Goal: Task Accomplishment & Management: Manage account settings

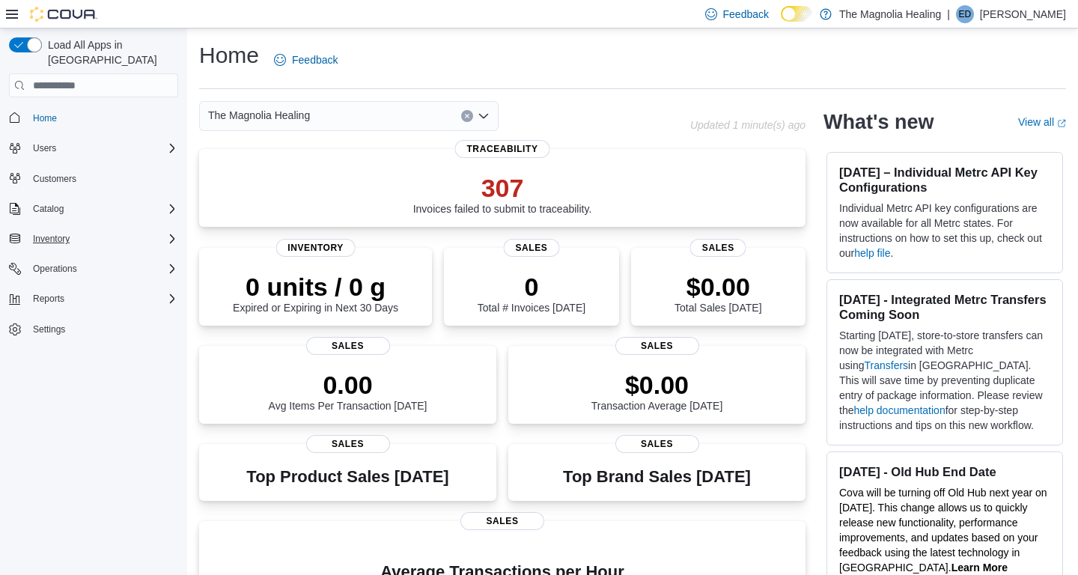
click at [69, 233] on span "Inventory" at bounding box center [51, 239] width 37 height 12
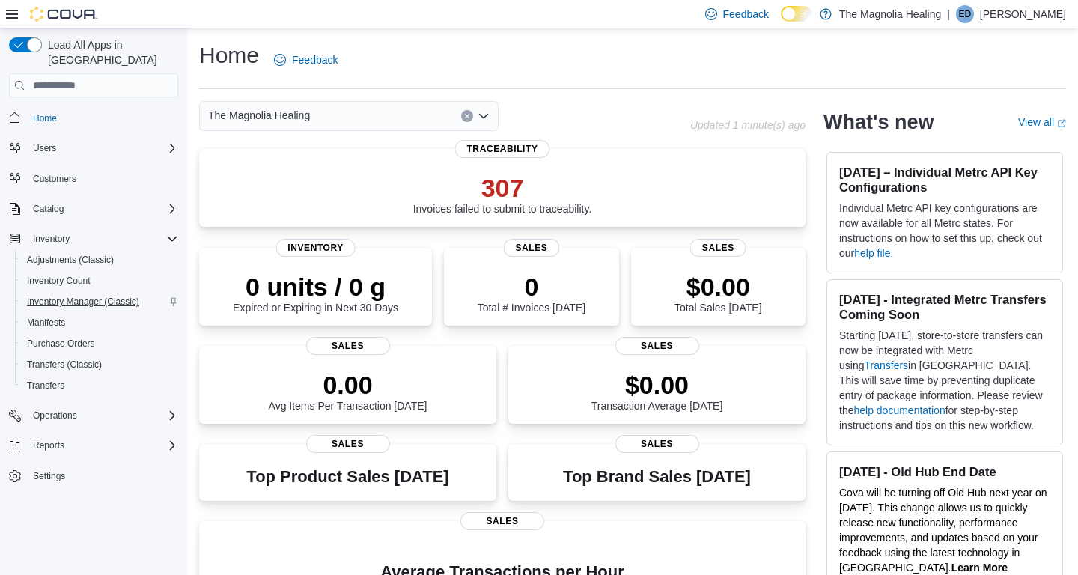
click at [98, 296] on span "Inventory Manager (Classic)" at bounding box center [83, 302] width 112 height 12
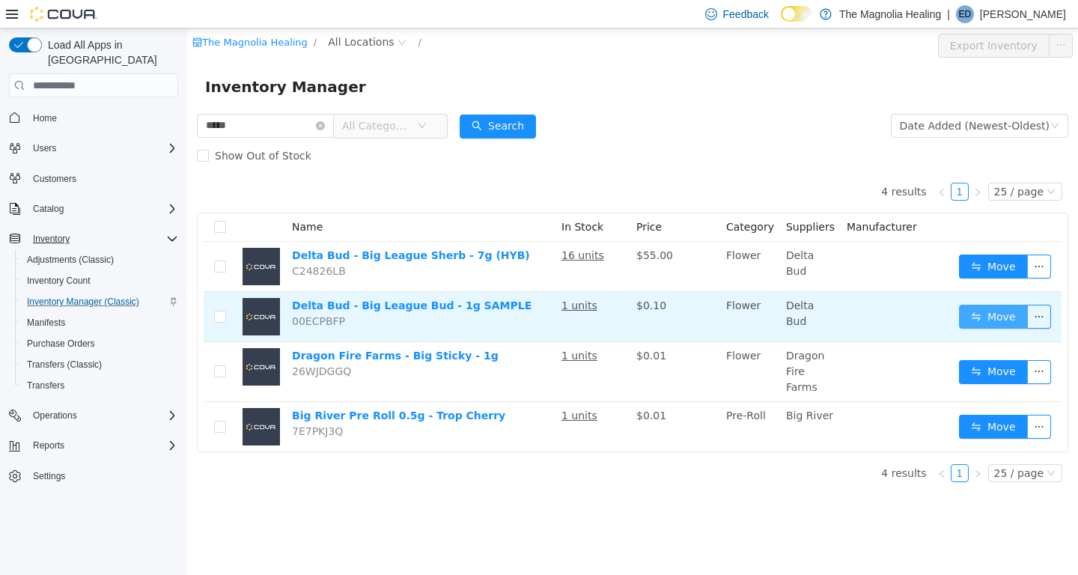
click at [987, 327] on button "Move" at bounding box center [993, 317] width 69 height 24
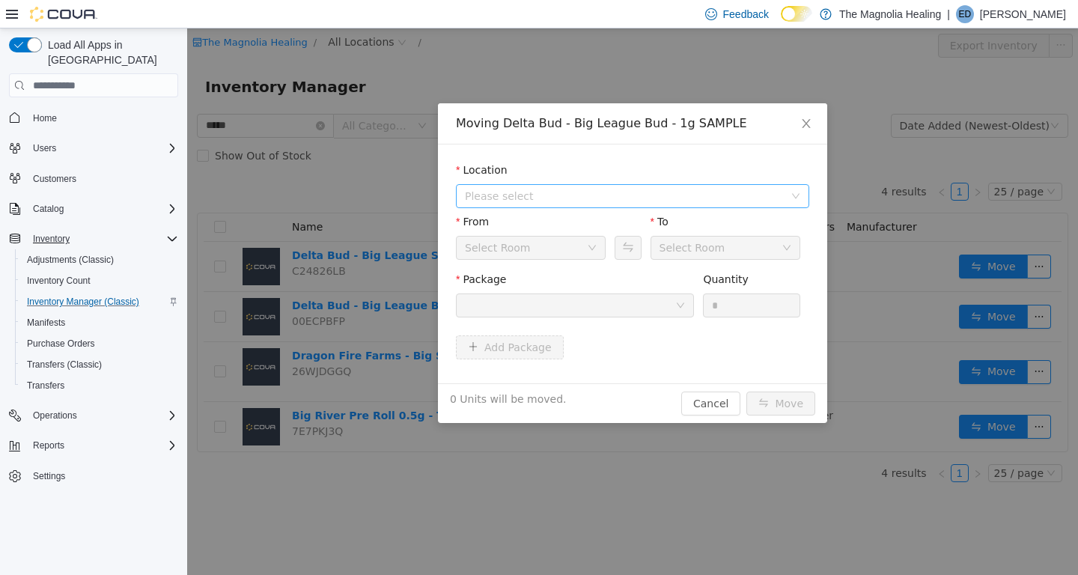
click at [494, 189] on span "Please select" at bounding box center [624, 196] width 319 height 15
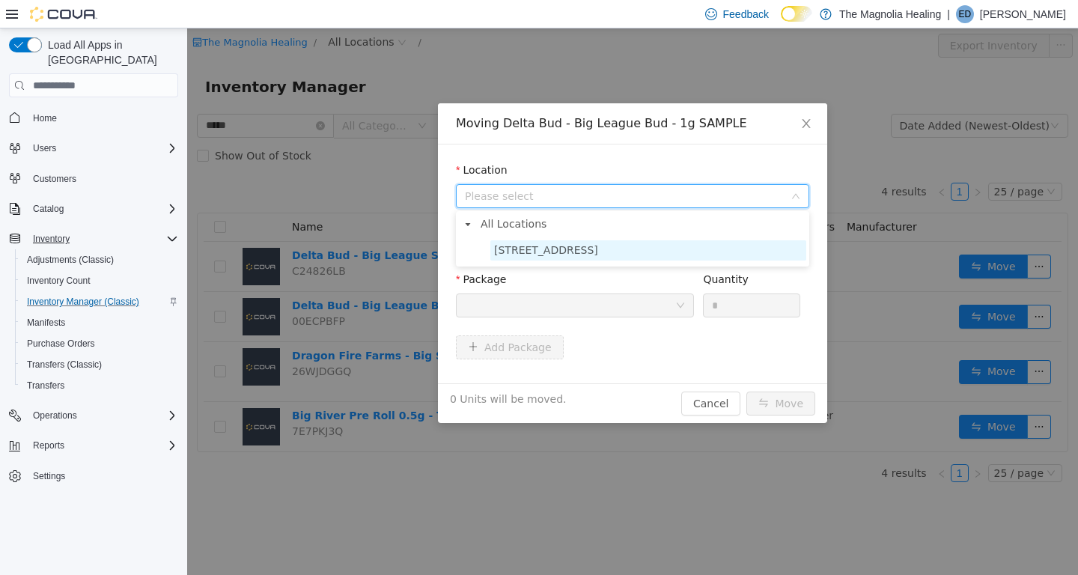
click at [509, 243] on span "20 Marks Road" at bounding box center [648, 250] width 316 height 20
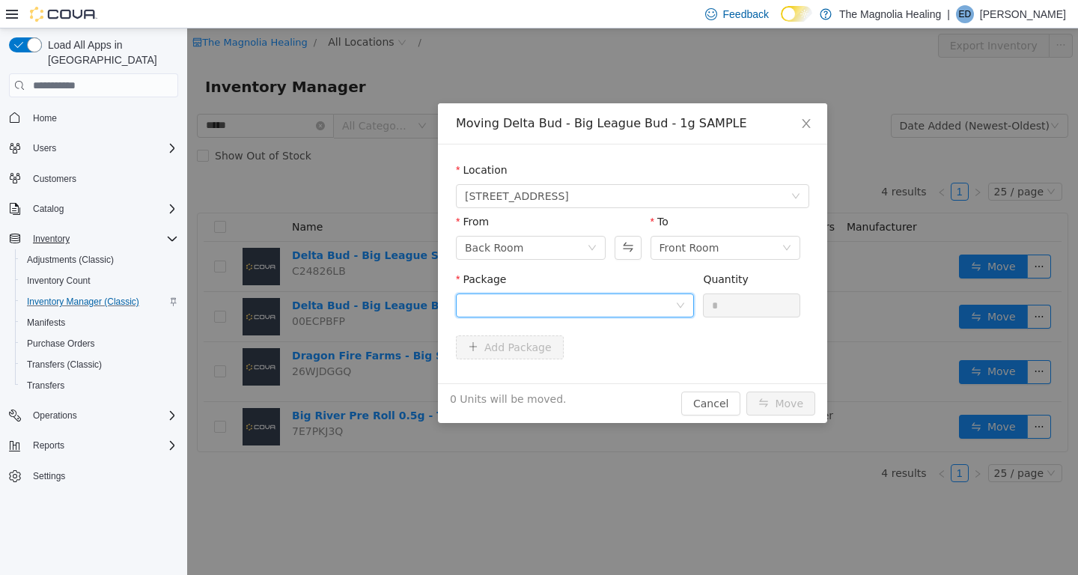
click at [535, 301] on div at bounding box center [570, 305] width 210 height 22
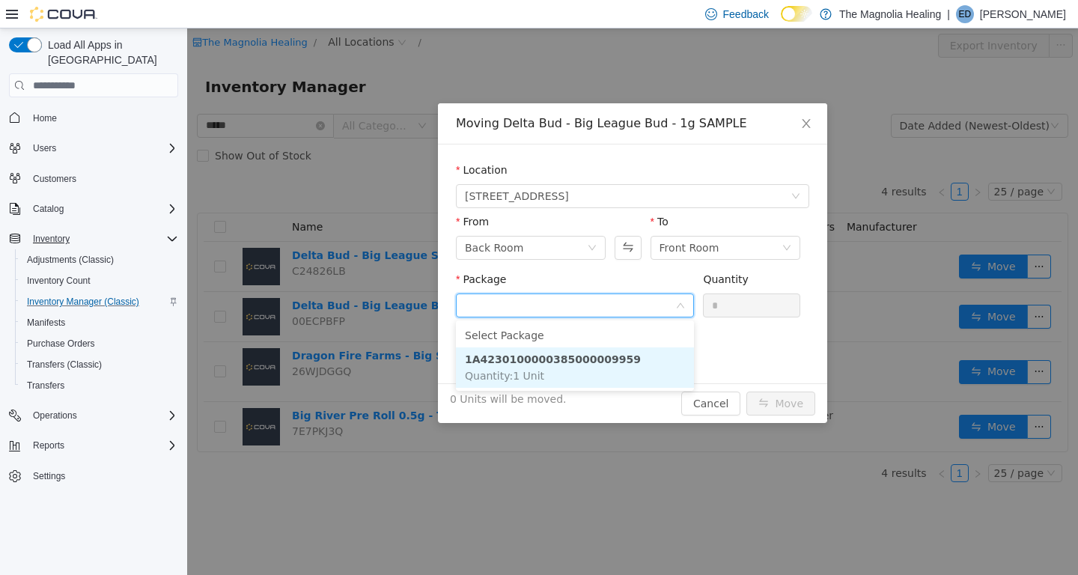
click at [526, 354] on strong "1A4230100000385000009959" at bounding box center [553, 359] width 176 height 12
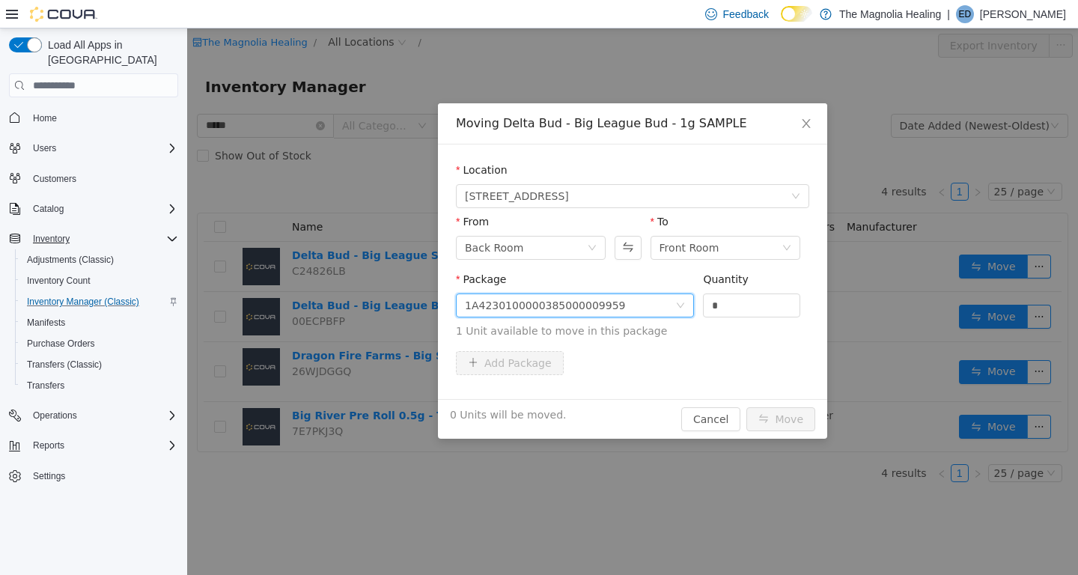
click at [650, 281] on div "Package" at bounding box center [575, 283] width 238 height 22
click at [544, 246] on div "Back Room" at bounding box center [526, 248] width 122 height 22
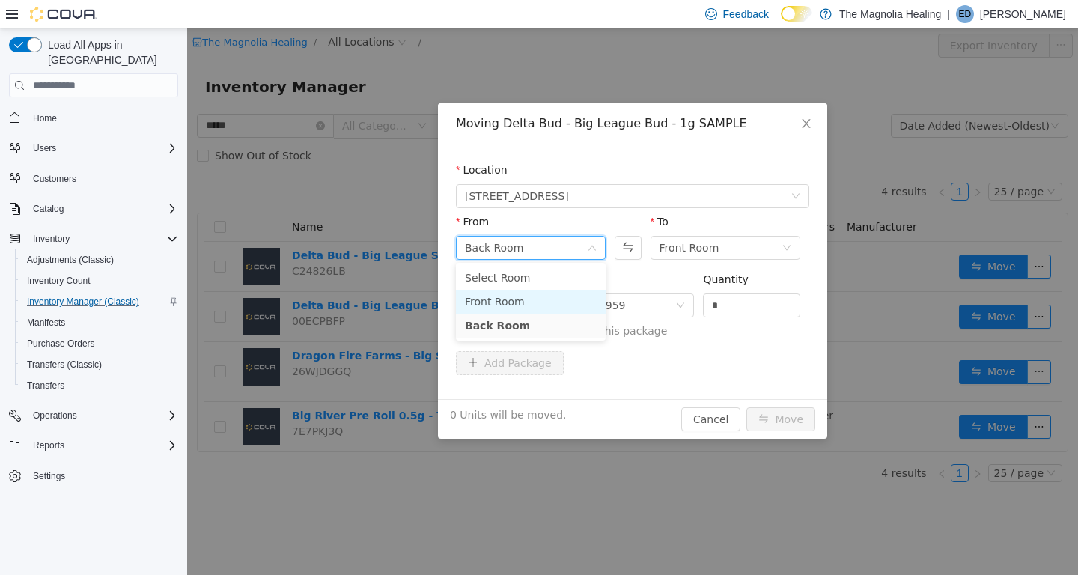
click at [516, 308] on li "Front Room" at bounding box center [531, 302] width 150 height 24
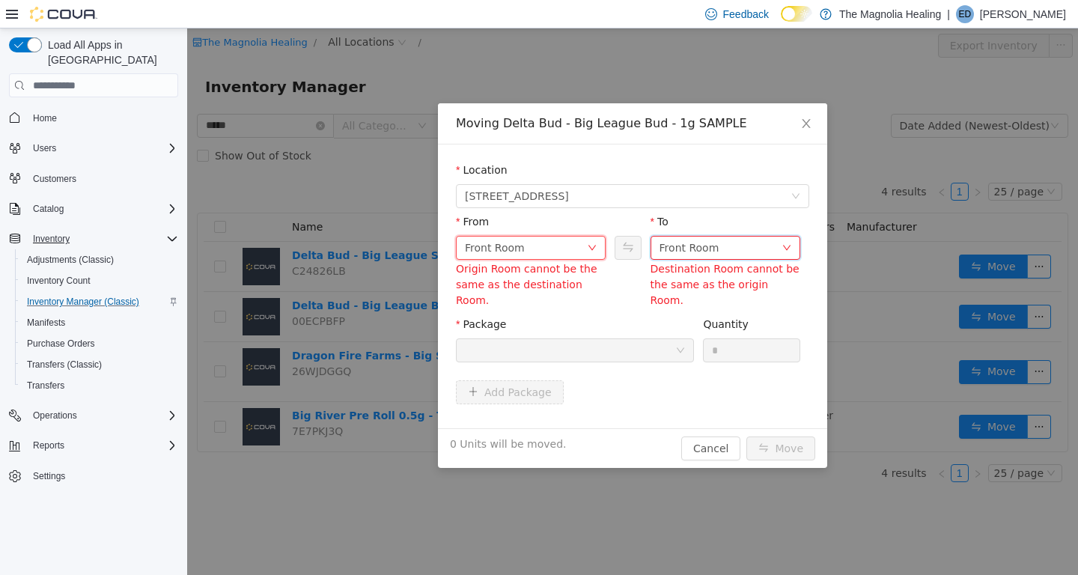
click at [674, 247] on div "Front Room" at bounding box center [690, 248] width 60 height 22
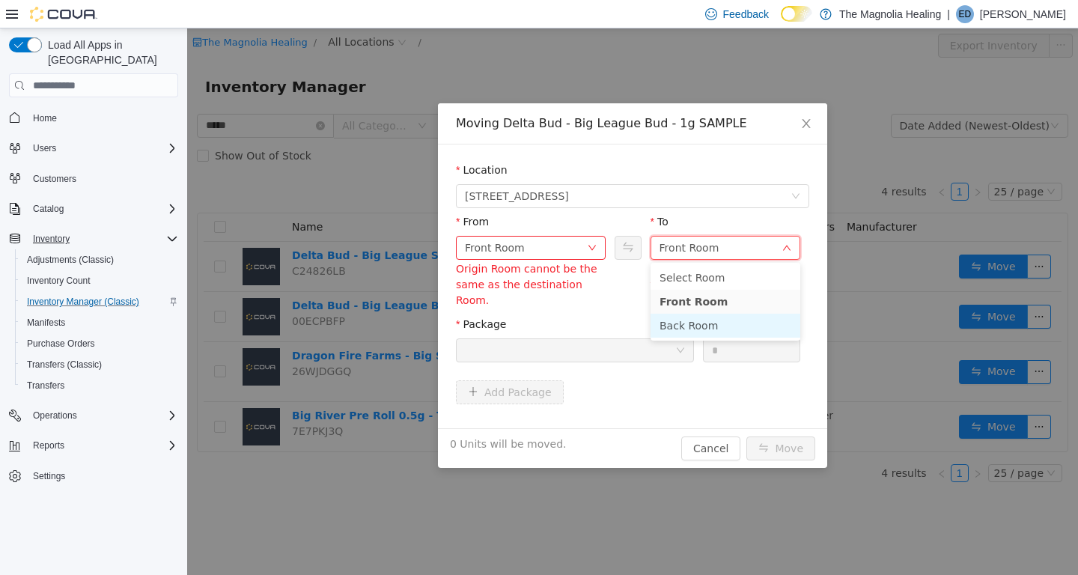
click at [686, 321] on li "Back Room" at bounding box center [726, 326] width 150 height 24
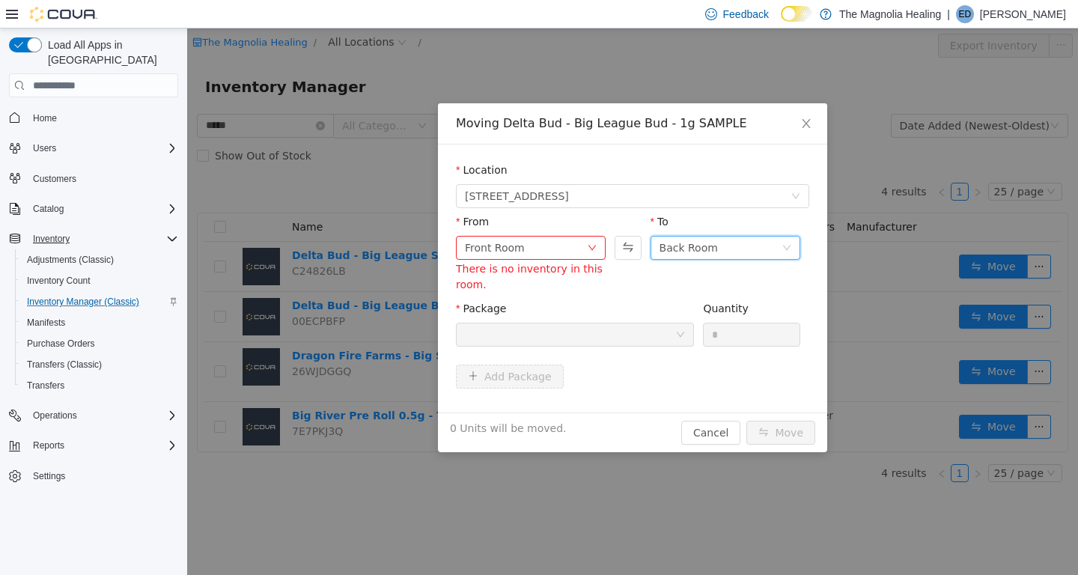
click at [627, 331] on div at bounding box center [570, 334] width 210 height 22
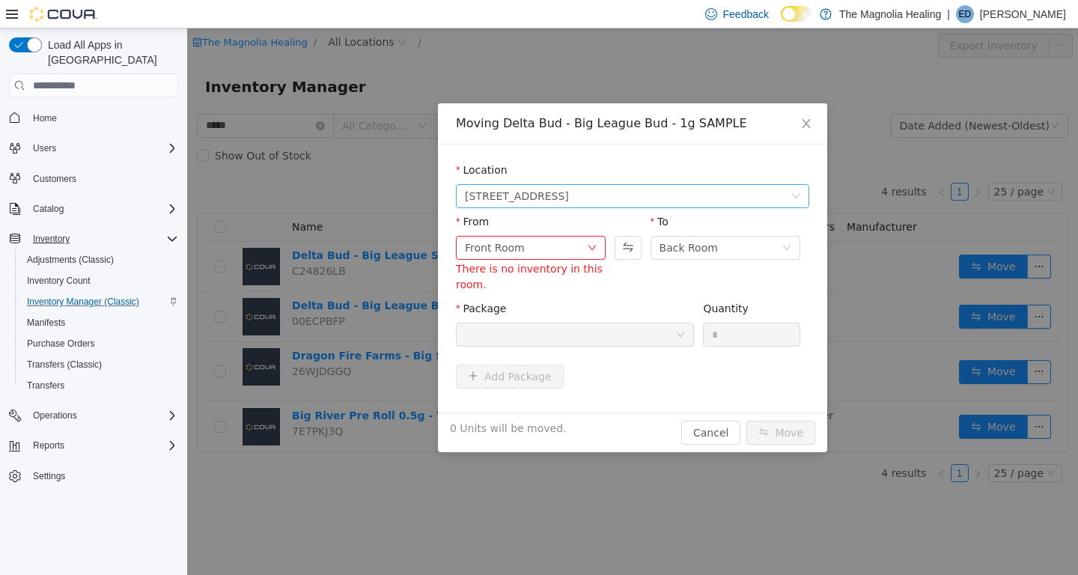
click at [717, 195] on span "20 Marks Road" at bounding box center [628, 196] width 326 height 22
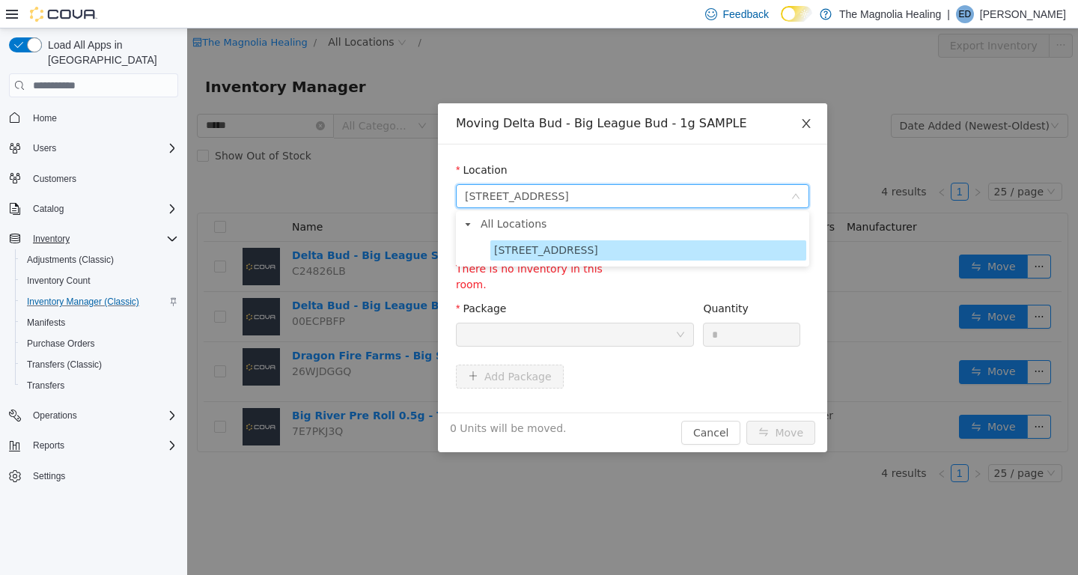
click at [811, 122] on icon "icon: close" at bounding box center [806, 124] width 12 height 12
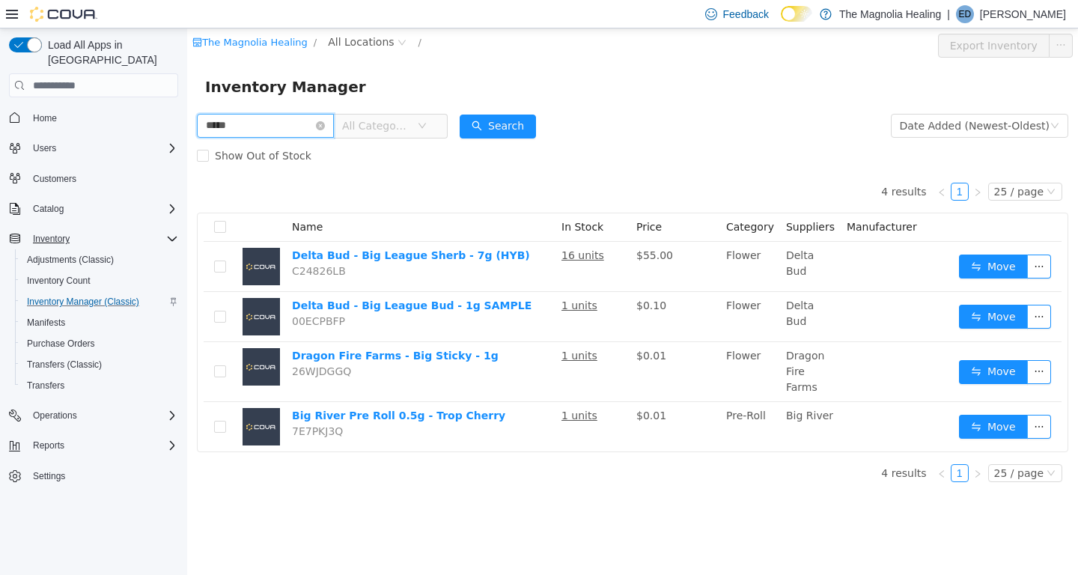
click at [329, 127] on input "*****" at bounding box center [265, 126] width 137 height 24
type input "*****"
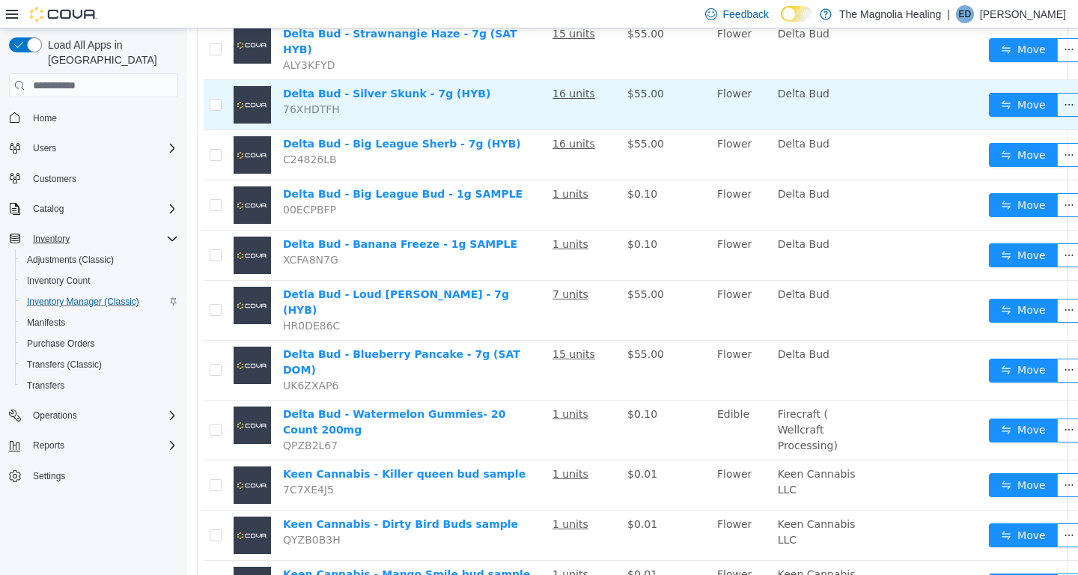
scroll to position [230, 0]
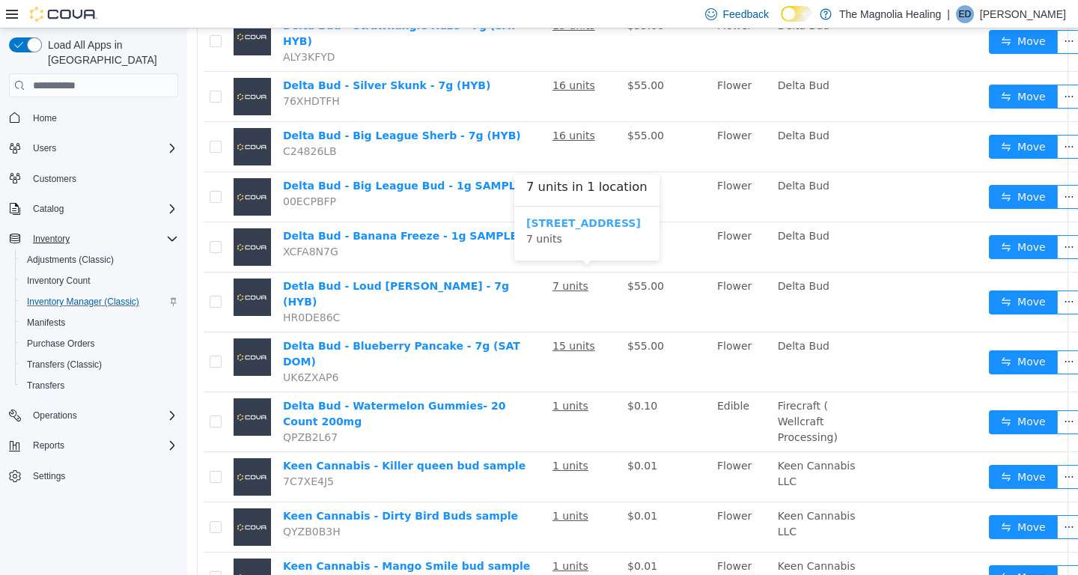
click at [567, 222] on b "20 Marks Road" at bounding box center [583, 223] width 115 height 12
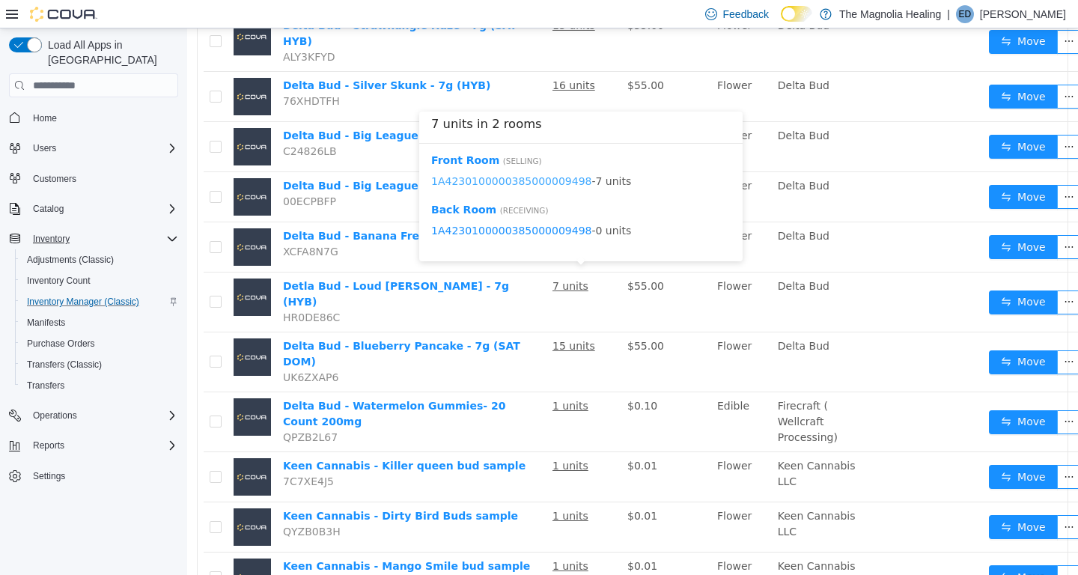
click at [569, 182] on link "1A4230100000385000009498" at bounding box center [511, 181] width 160 height 12
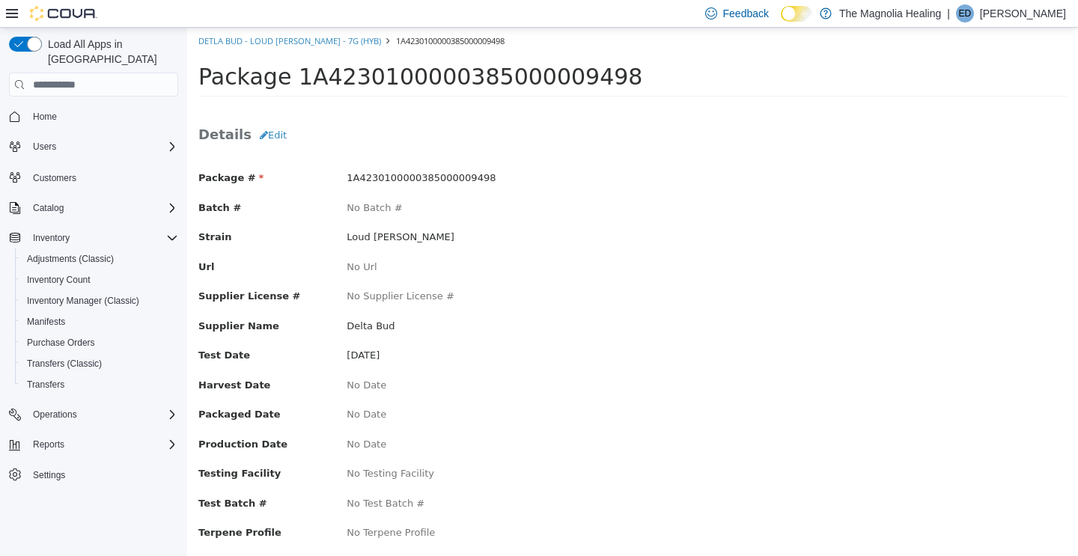
scroll to position [19, 0]
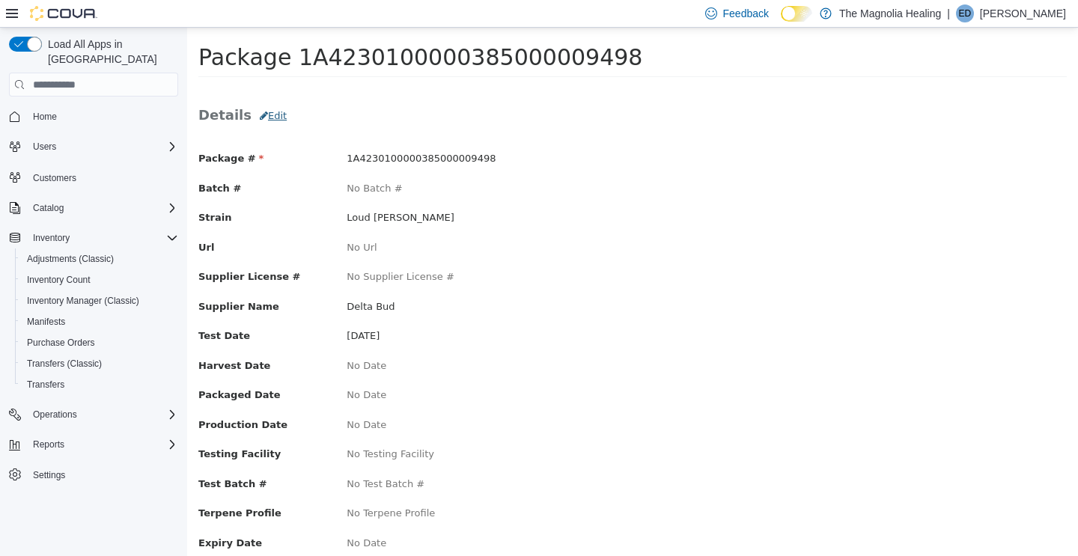
click at [264, 115] on button "Edit" at bounding box center [273, 116] width 43 height 27
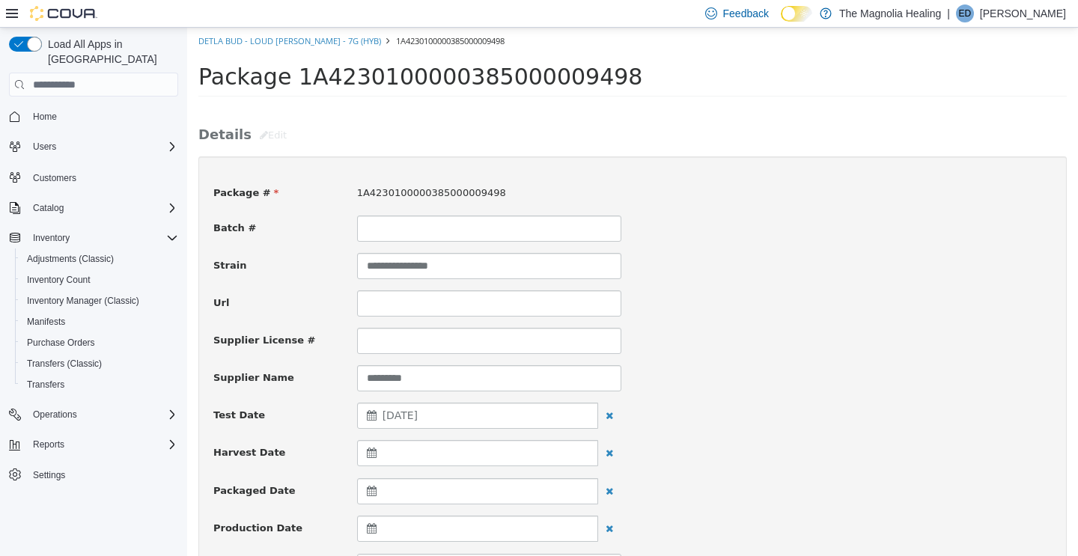
scroll to position [0, 0]
click at [304, 38] on link "Detla Bud - Loud Candy Cream - 7g (HYB)" at bounding box center [289, 40] width 183 height 11
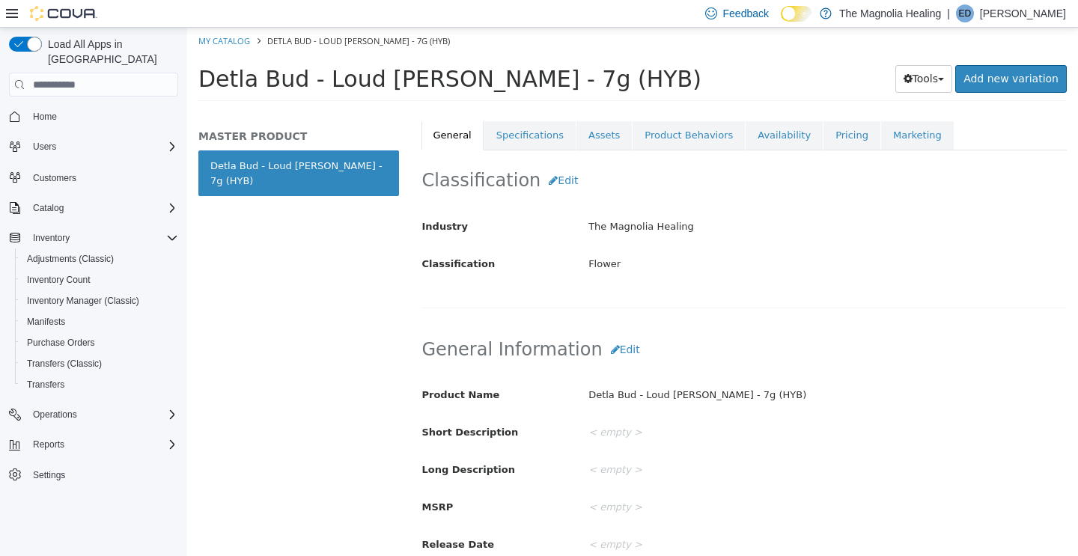
scroll to position [222, 0]
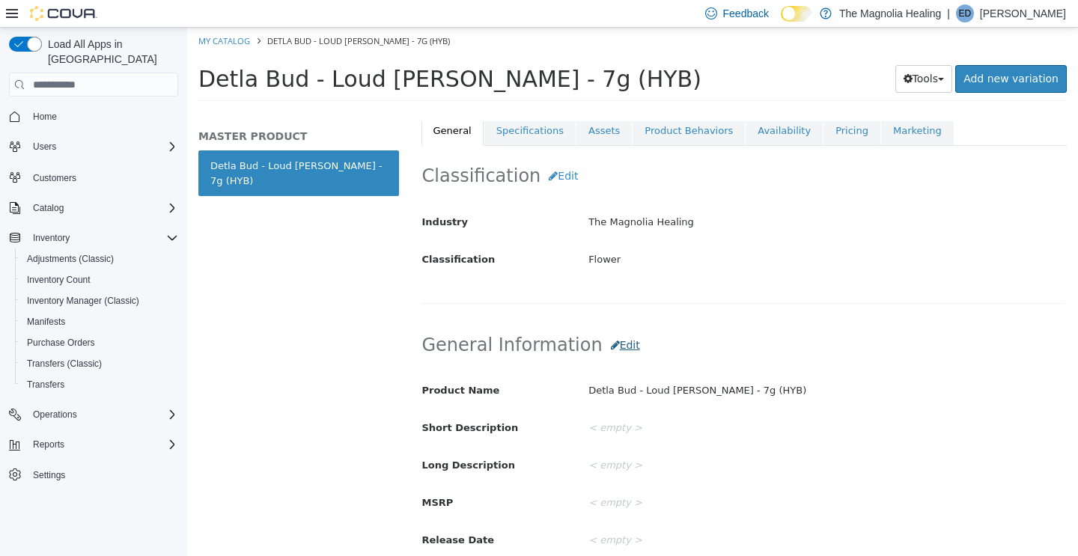
click at [603, 350] on button "Edit" at bounding box center [626, 346] width 46 height 28
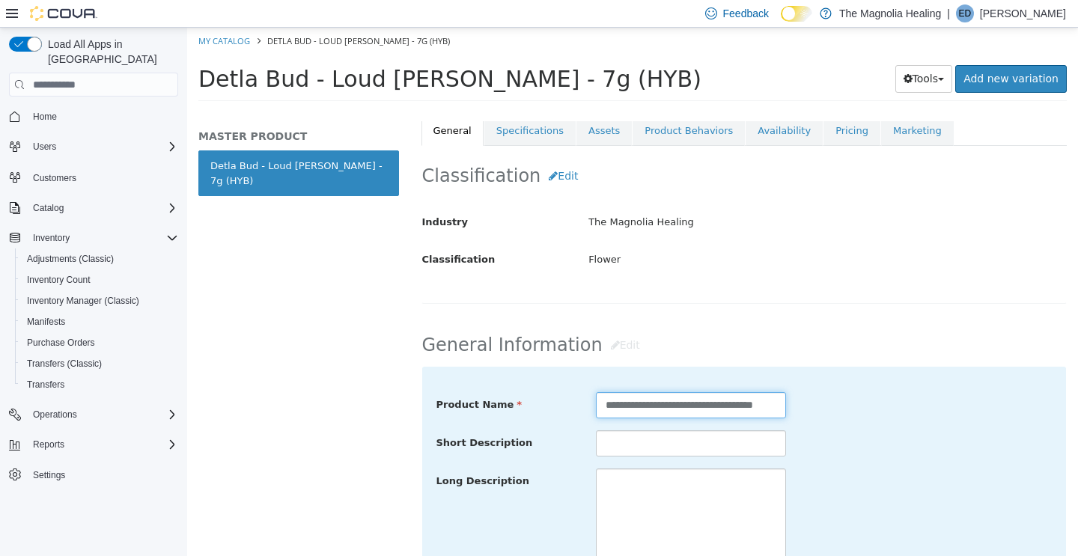
click at [626, 408] on input "**********" at bounding box center [691, 405] width 190 height 26
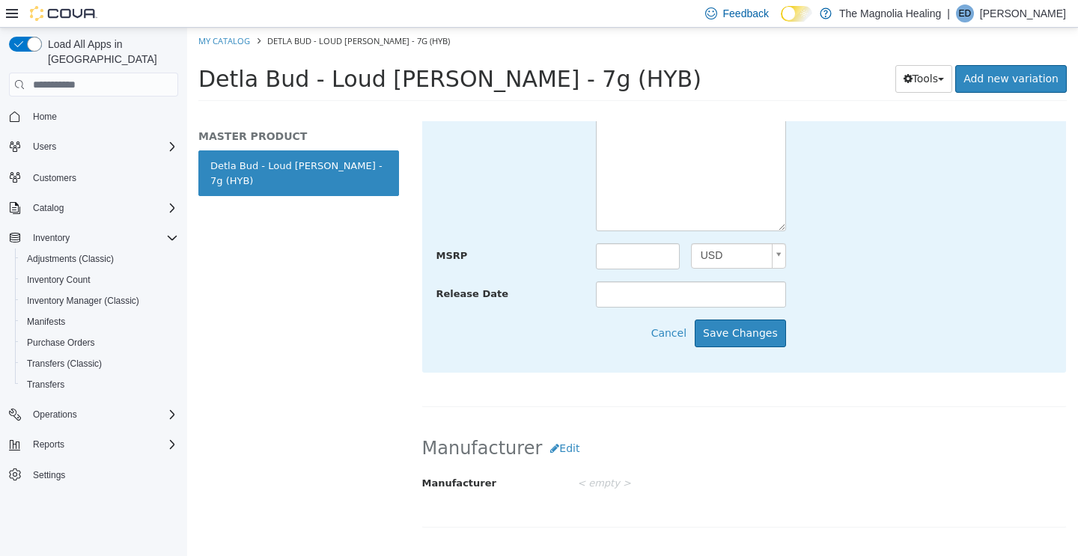
scroll to position [630, 0]
type input "**********"
click at [748, 344] on button "Save Changes" at bounding box center [740, 331] width 91 height 28
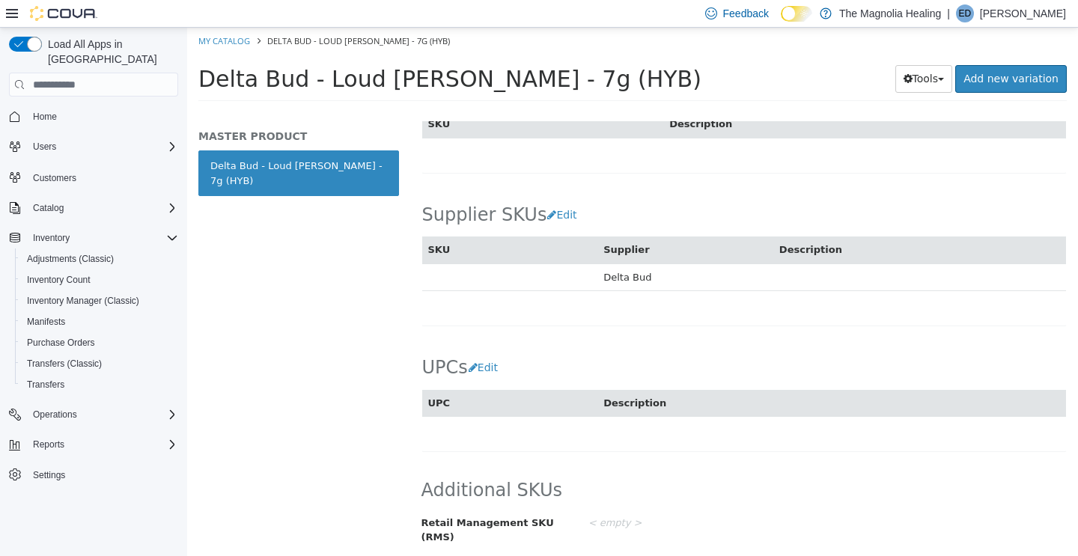
scroll to position [895, 0]
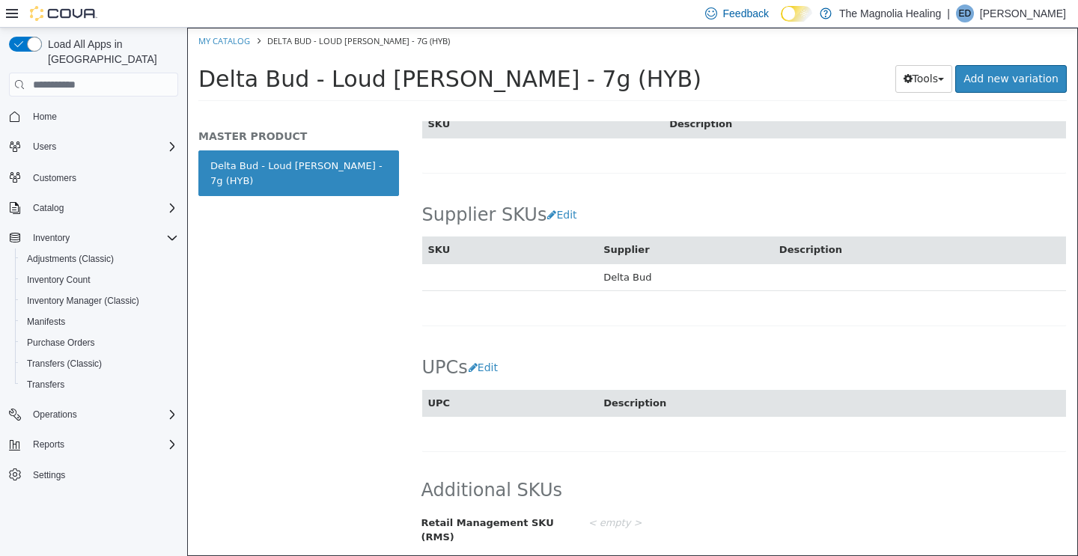
click at [187, 111] on html "Saving Bulk Changes... × My Catalog Delta Bud - Loud Candy Cream - 7g (HYB) Del…" at bounding box center [632, 69] width 891 height 83
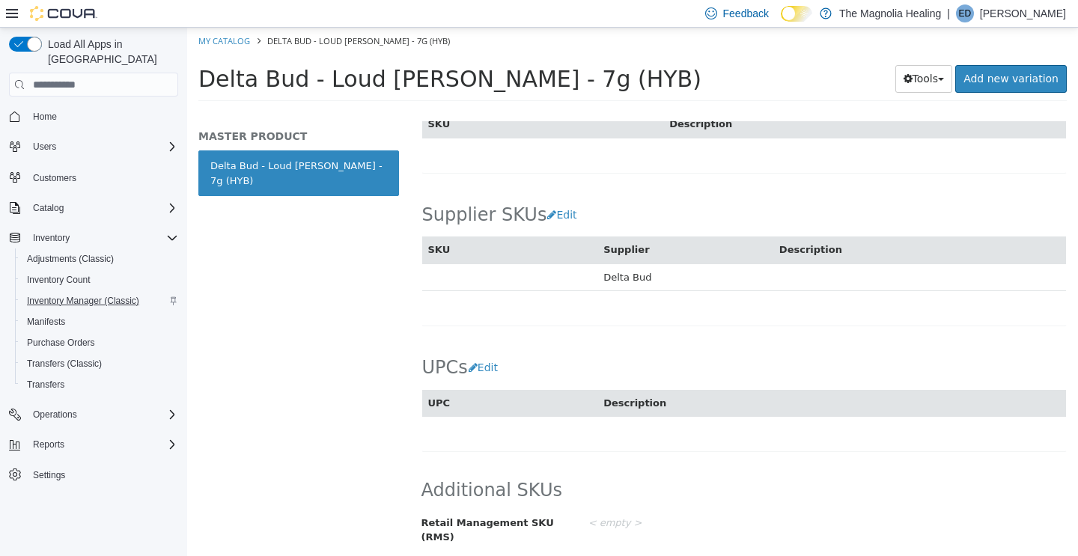
click at [104, 295] on span "Inventory Manager (Classic)" at bounding box center [83, 301] width 112 height 12
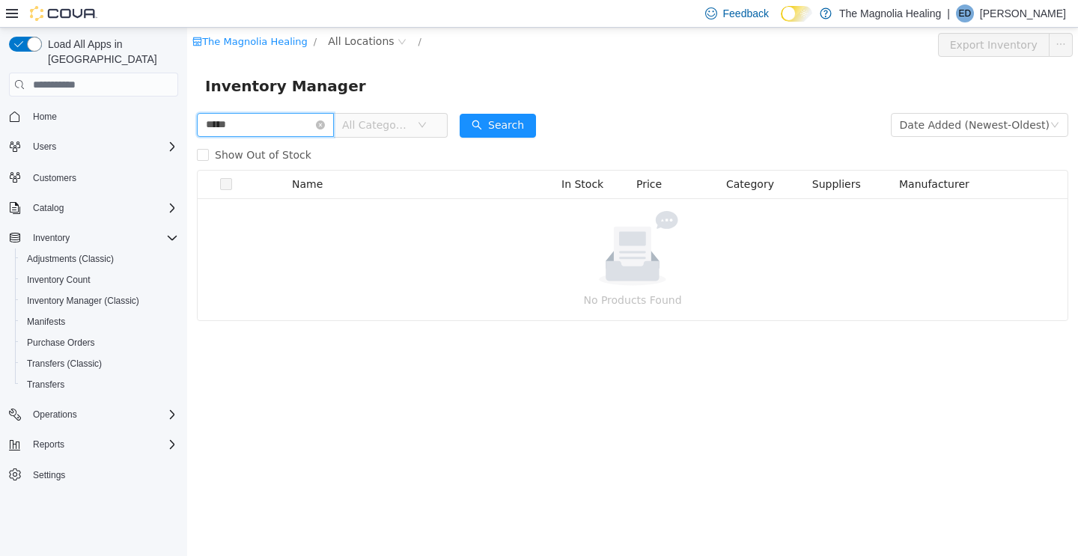
type input "*****"
